Goal: Book appointment/travel/reservation

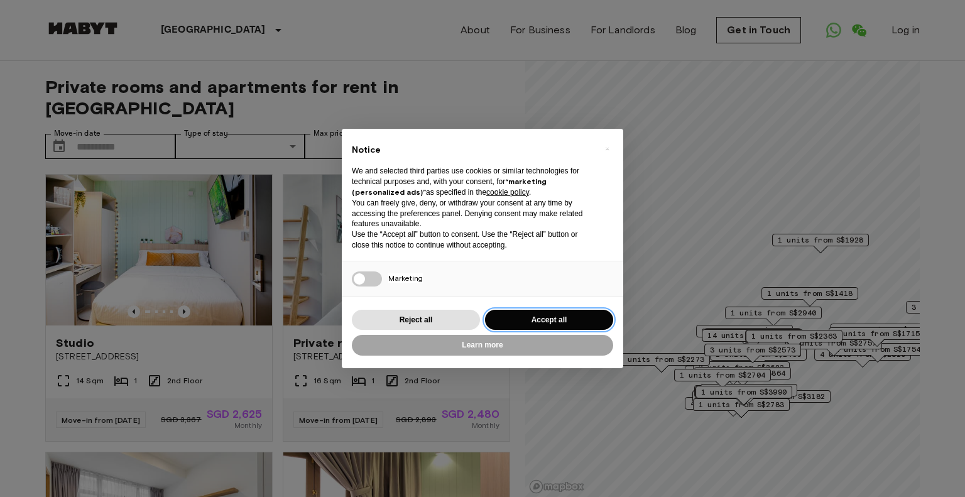
click at [567, 326] on button "Accept all" at bounding box center [549, 320] width 128 height 21
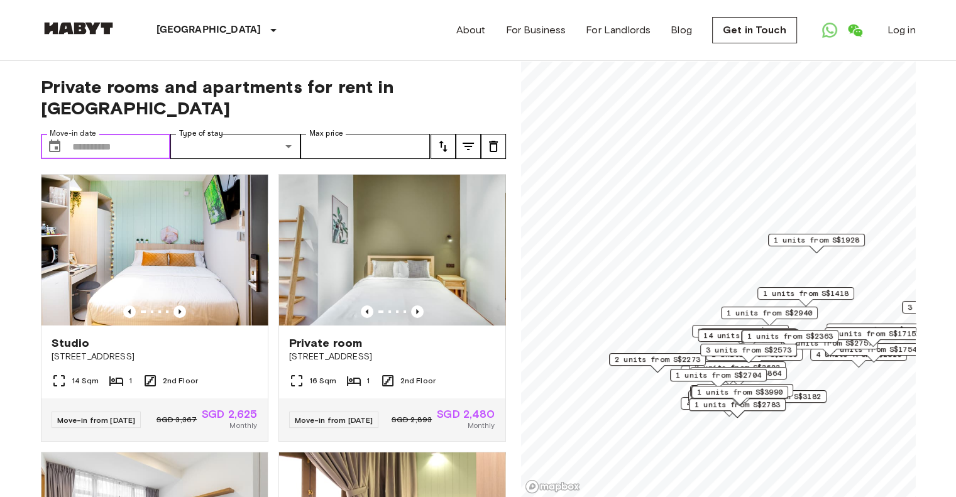
click at [118, 134] on input "Move-in date" at bounding box center [121, 146] width 99 height 25
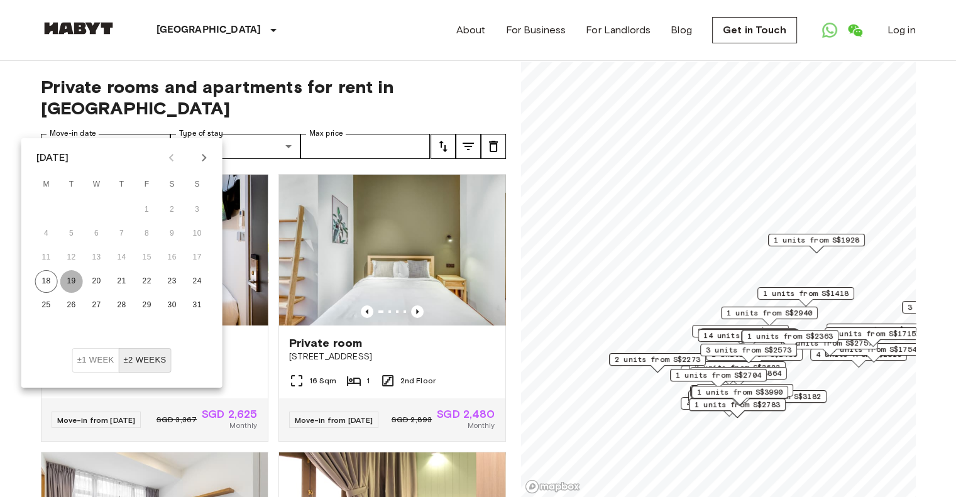
click at [71, 282] on button "19" at bounding box center [71, 281] width 23 height 23
type input "**********"
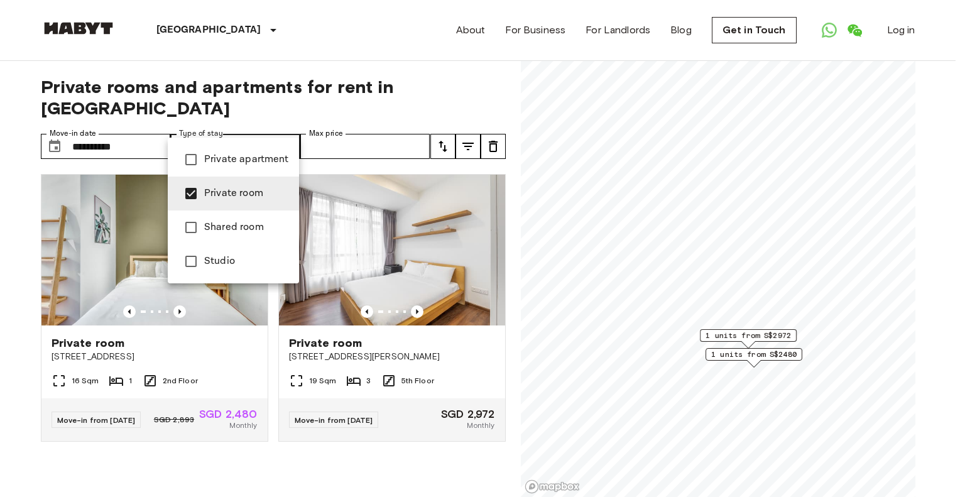
type input "**********"
click at [363, 145] on div at bounding box center [482, 248] width 965 height 497
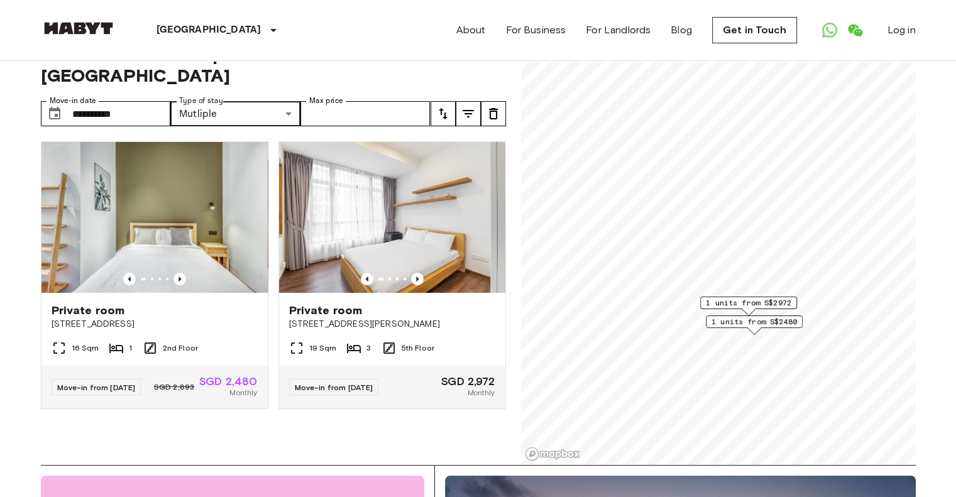
scroll to position [28, 0]
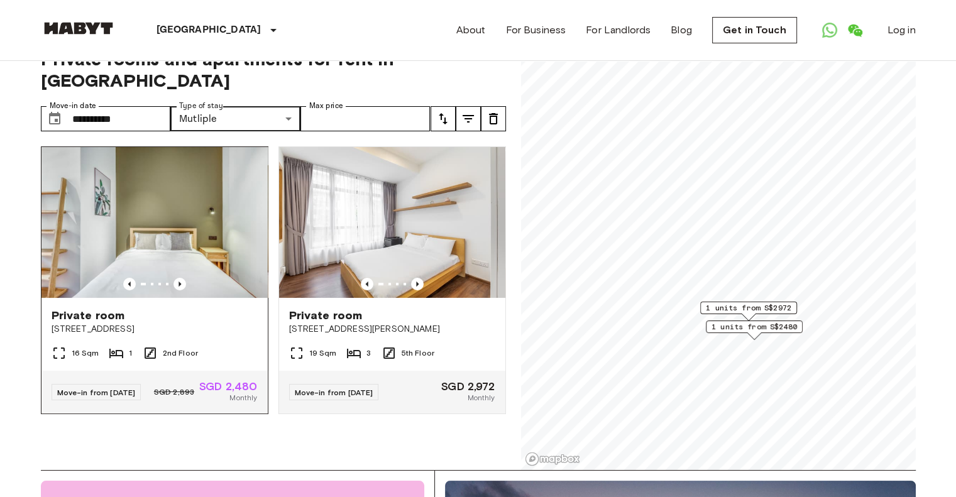
click at [181, 348] on div "16 Sqm 1 2nd Floor" at bounding box center [154, 358] width 226 height 25
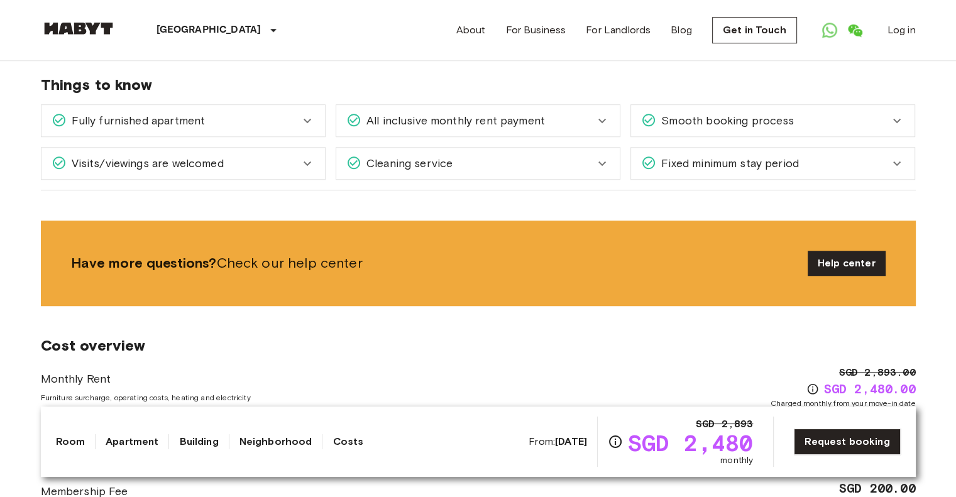
scroll to position [951, 0]
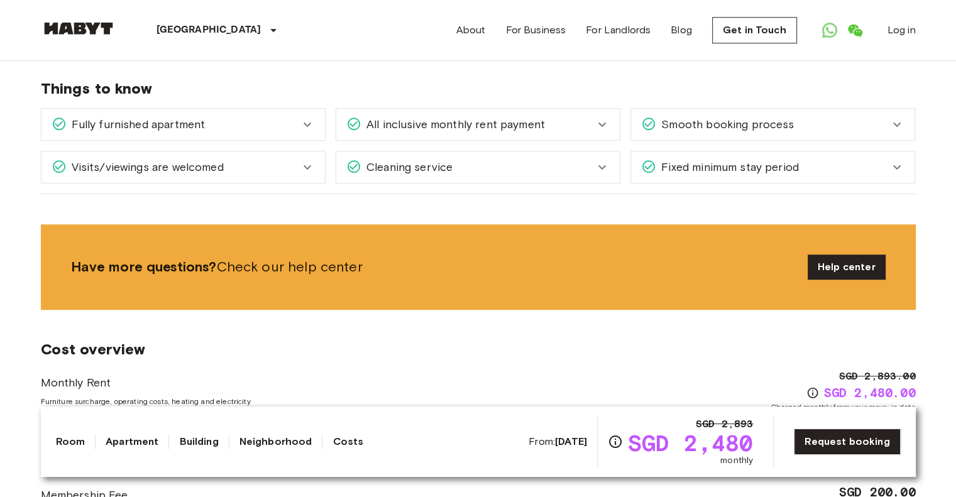
click at [601, 129] on icon at bounding box center [602, 124] width 15 height 15
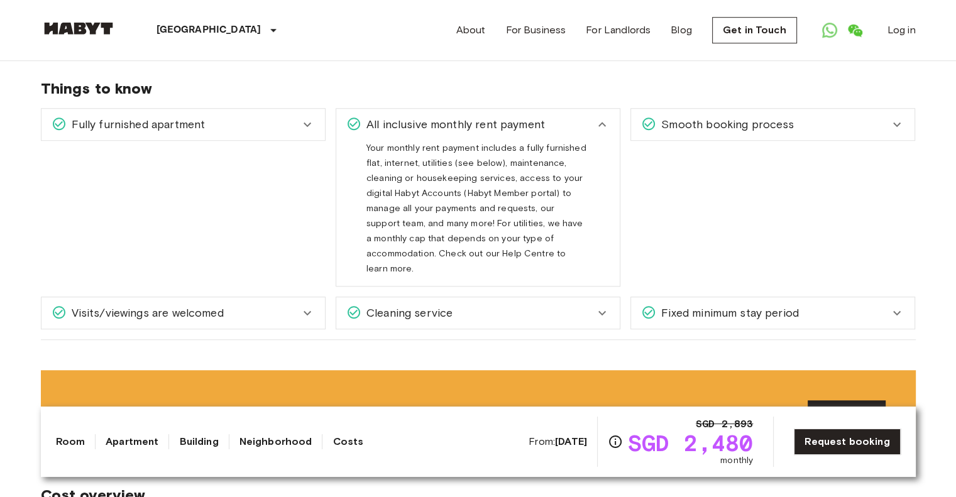
click at [601, 129] on icon at bounding box center [602, 124] width 15 height 15
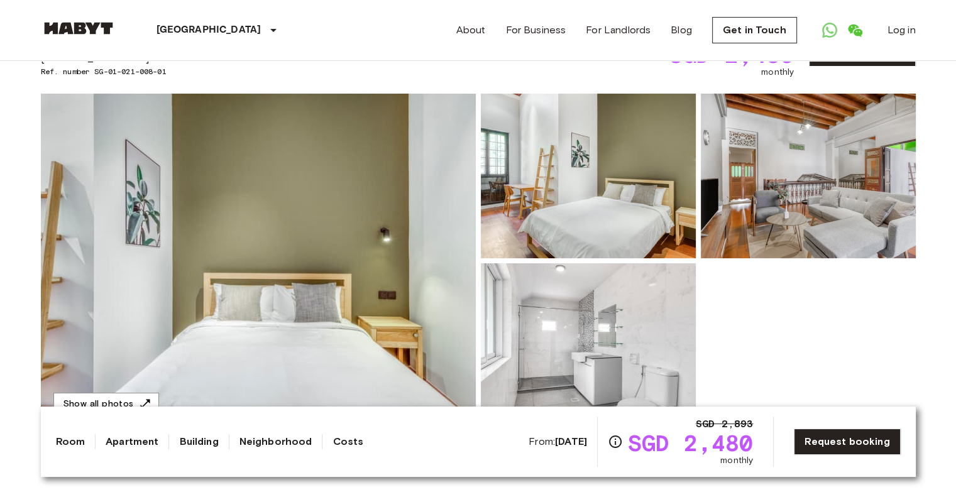
scroll to position [0, 0]
